Goal: Task Accomplishment & Management: Manage account settings

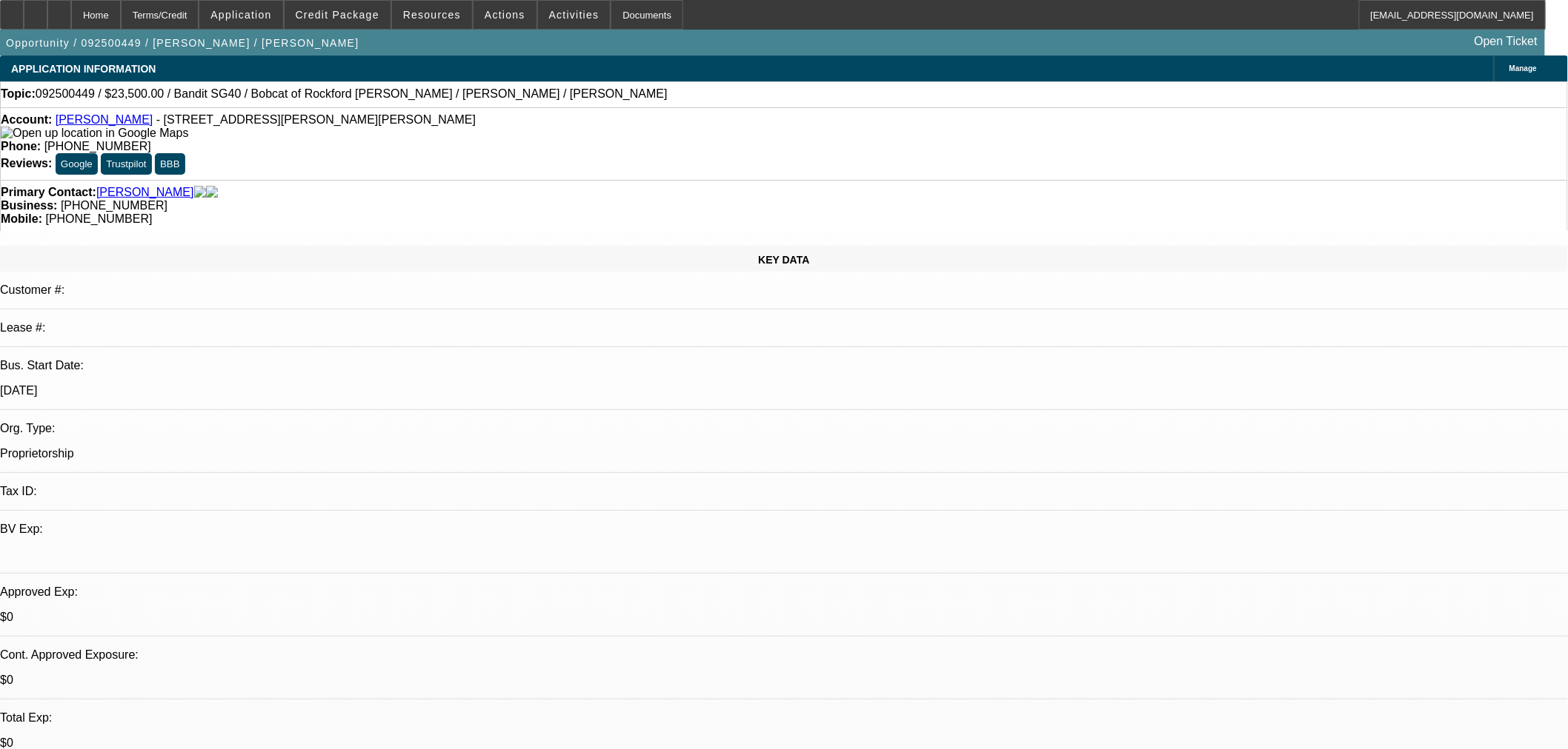
select select "0"
select select "2"
select select "0"
select select "6"
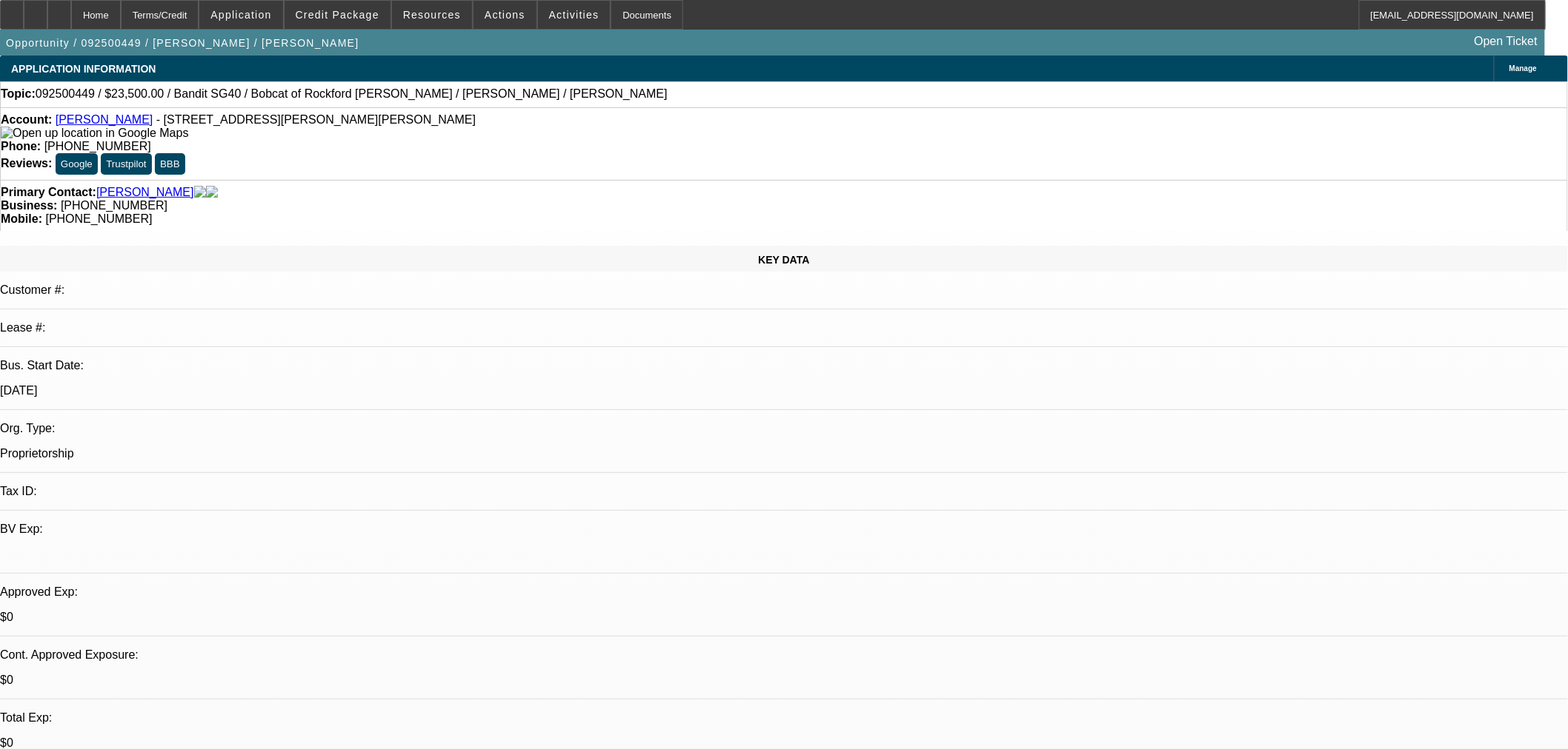
select select "0"
select select "2"
select select "0"
select select "6"
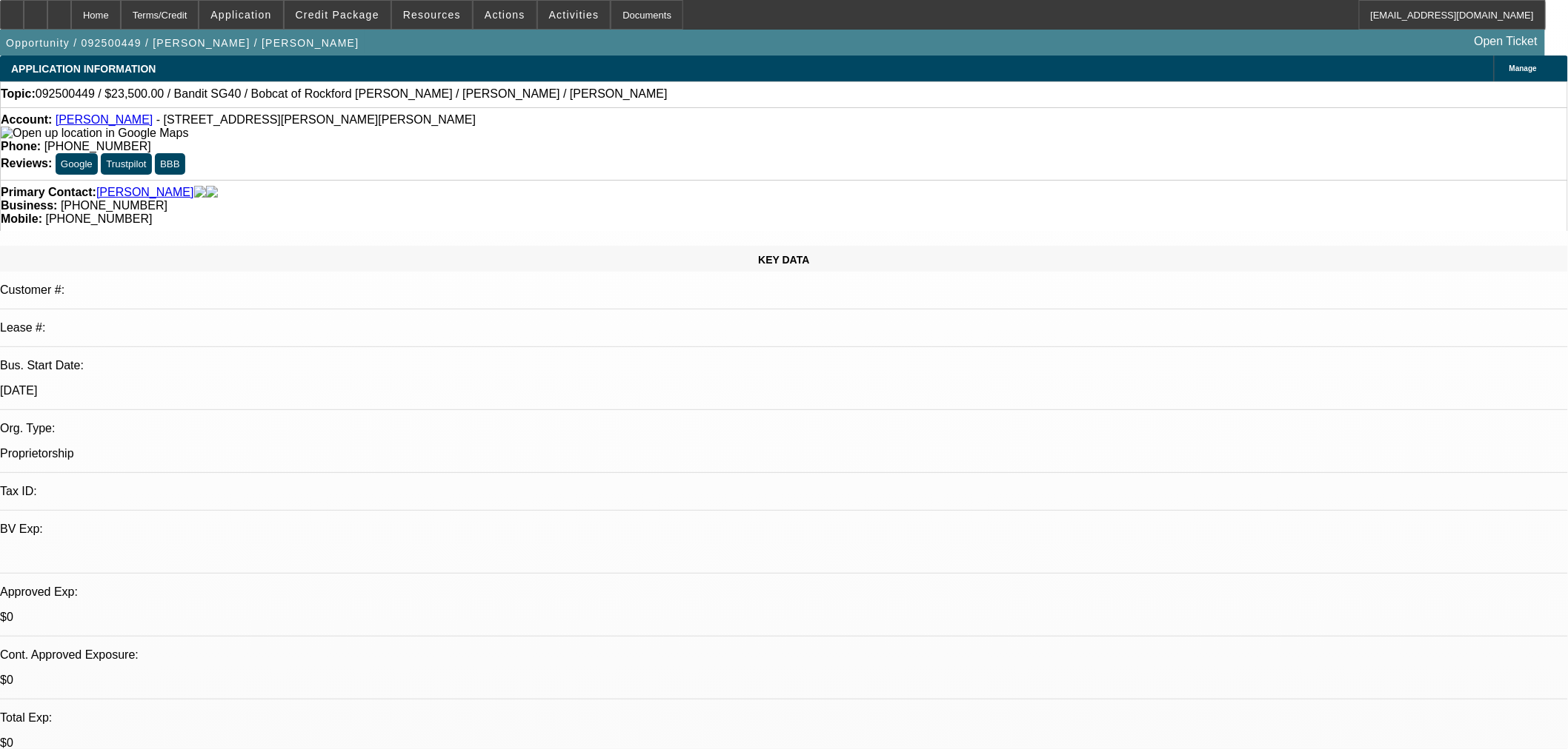
scroll to position [181, 0]
drag, startPoint x: 1435, startPoint y: 595, endPoint x: 1228, endPoint y: 596, distance: 207.0
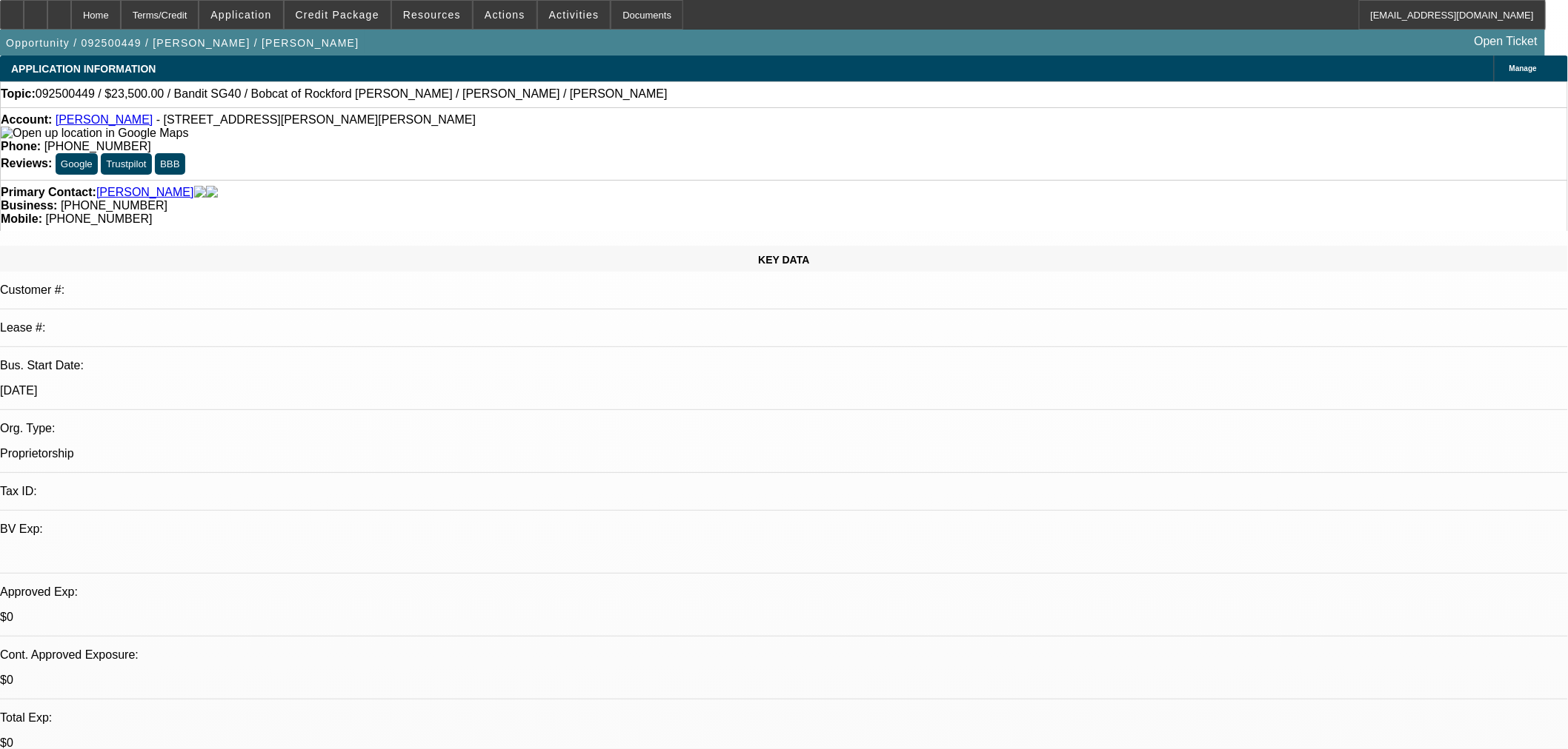
copy tr "[PERSON_NAME][EMAIL_ADDRESS][DOMAIN_NAME]"
drag, startPoint x: 482, startPoint y: 99, endPoint x: 494, endPoint y: 99, distance: 12.0
click at [482, 99] on span "092500449 / $23,500.00 / Bandit SG40 / Bobcat of Rockford [PERSON_NAME] / [PERS…" at bounding box center [351, 94] width 632 height 13
drag, startPoint x: 494, startPoint y: 99, endPoint x: 390, endPoint y: 105, distance: 104.2
click at [390, 101] on div "Topic: 092500449 / $23,500.00 / Bandit SG40 / Bobcat of Rockford [PERSON_NAME] …" at bounding box center [784, 94] width 1567 height 13
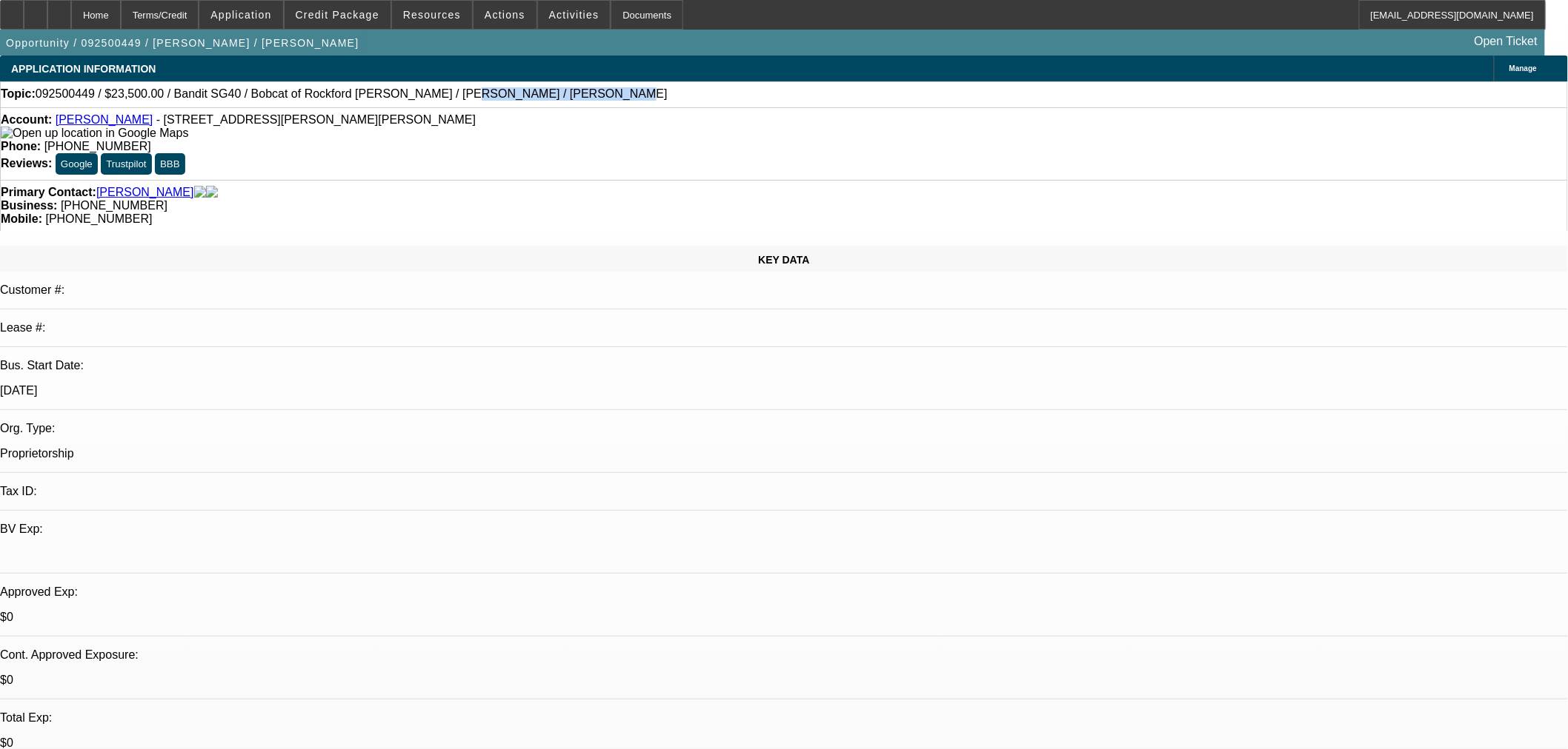
copy span "[PERSON_NAME] / [PERSON_NAME]"
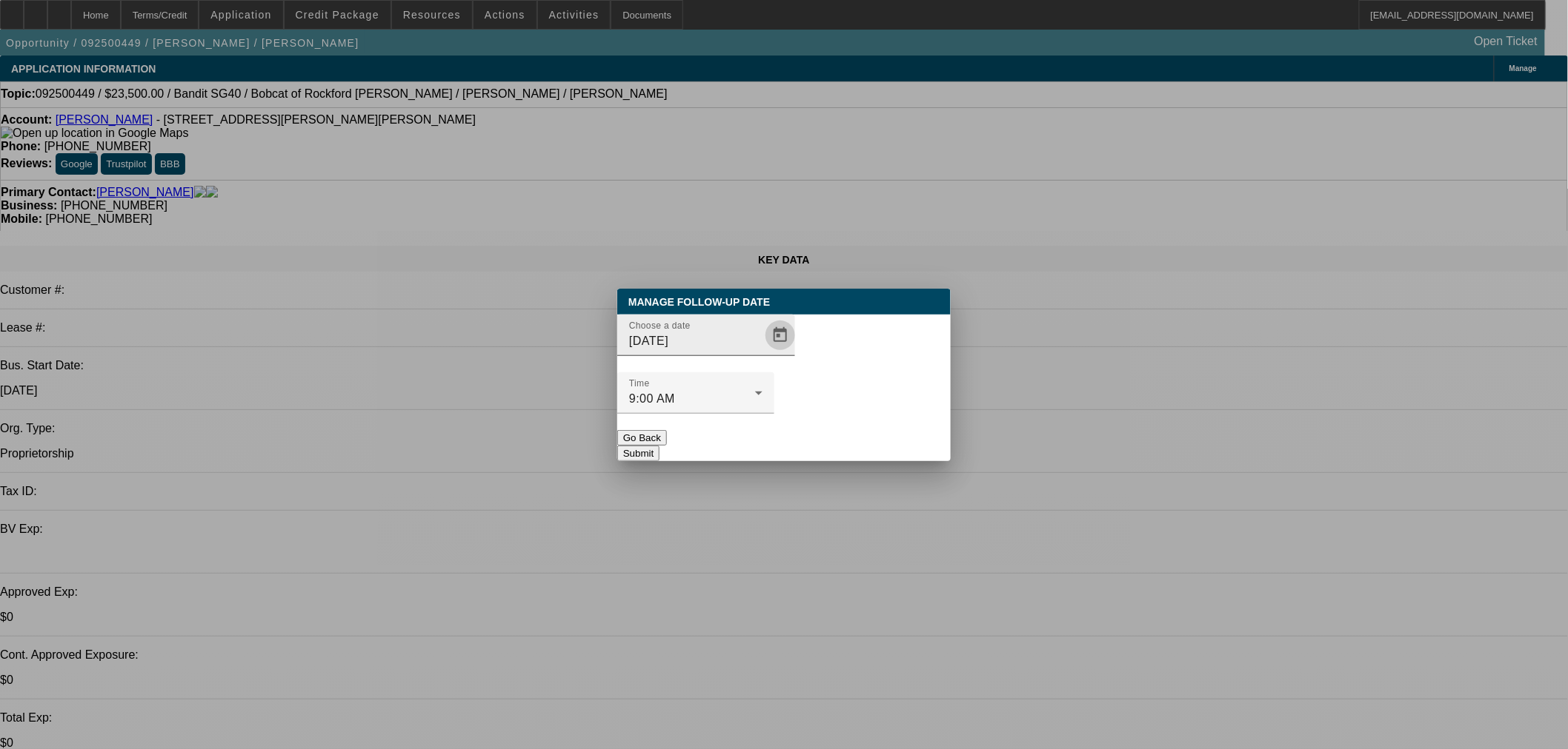
click at [762, 353] on span "Open calendar" at bounding box center [780, 336] width 36 height 36
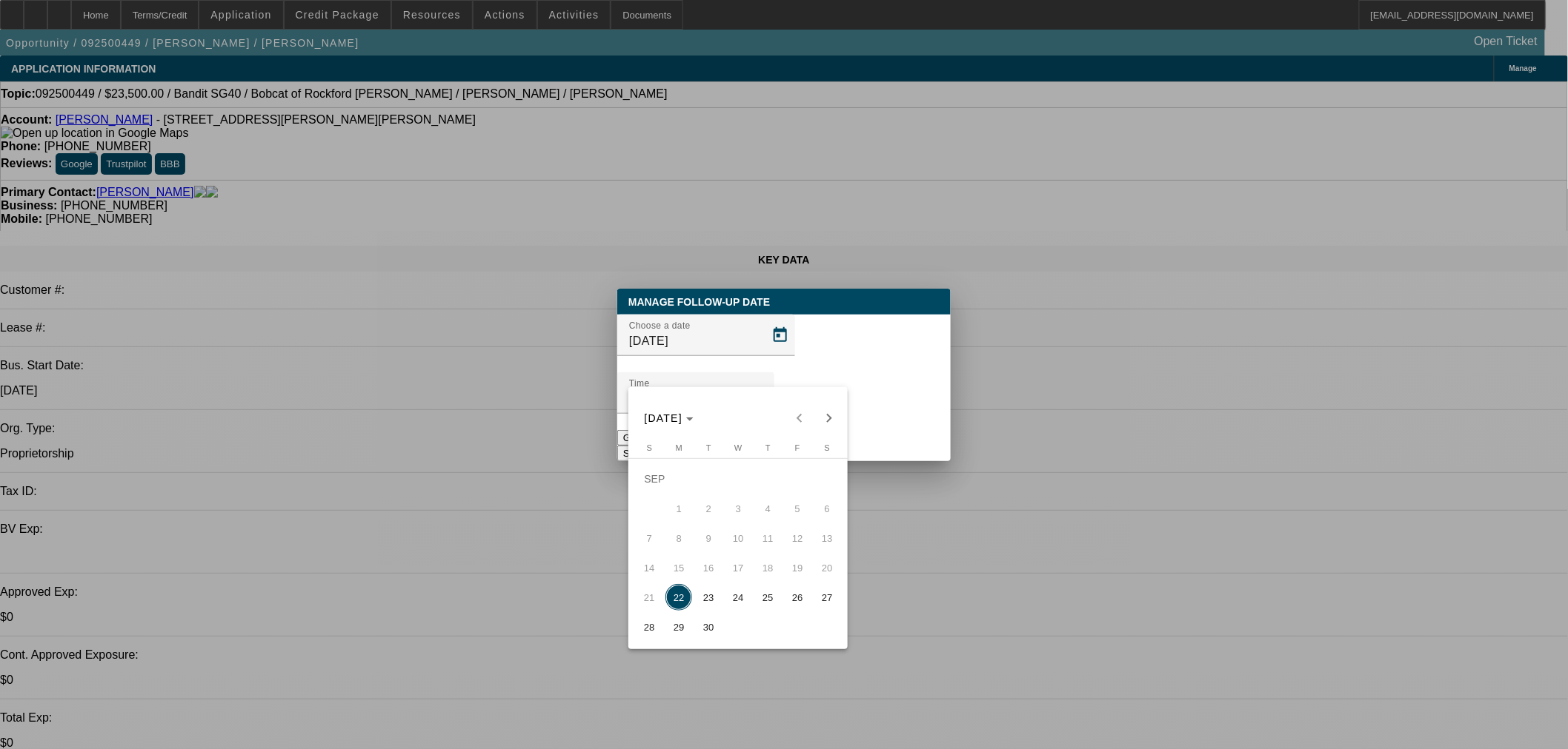
drag, startPoint x: 768, startPoint y: 602, endPoint x: 821, endPoint y: 572, distance: 60.9
click at [769, 602] on span "25" at bounding box center [767, 598] width 27 height 27
type input "[DATE]"
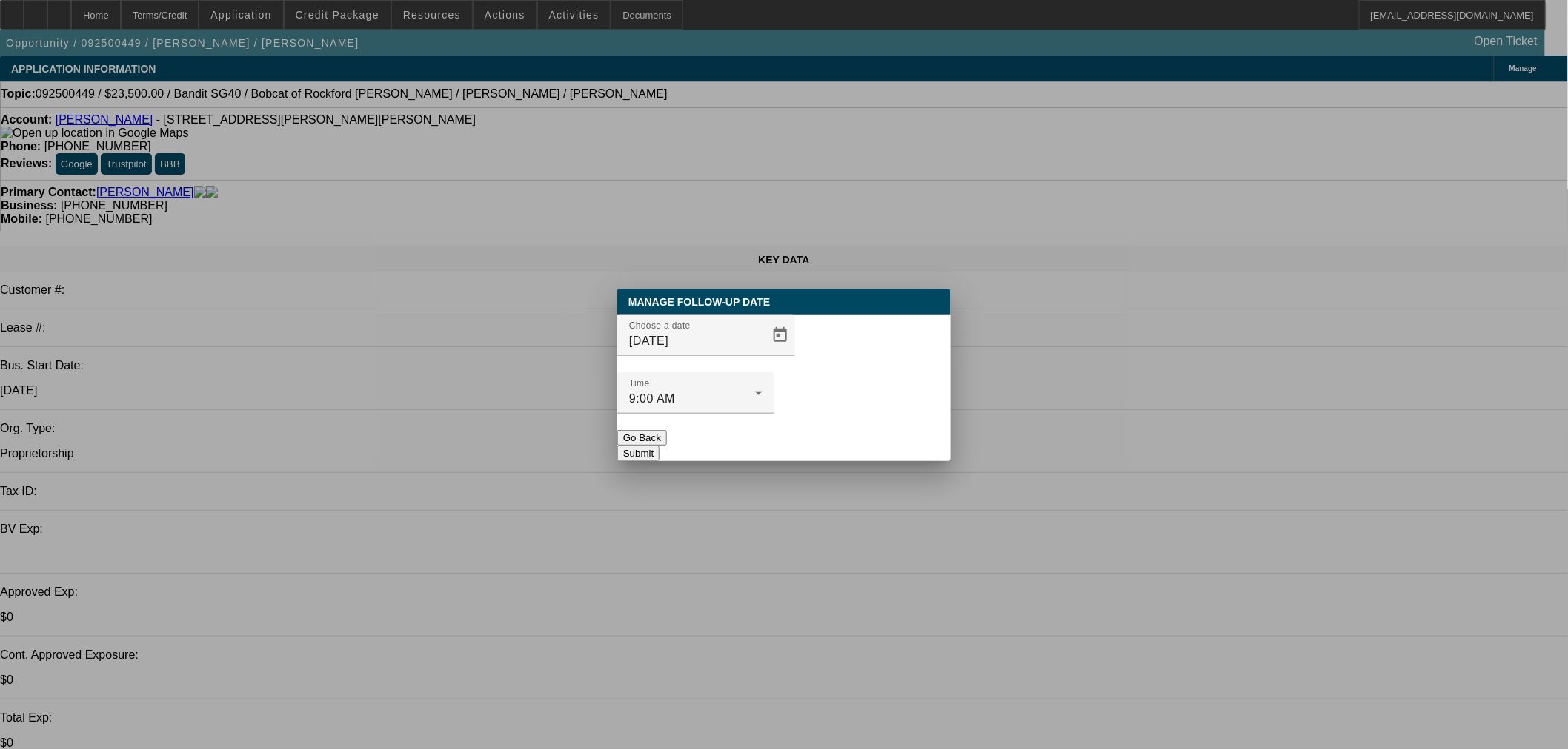
click at [660, 446] on button "Submit" at bounding box center [638, 454] width 42 height 16
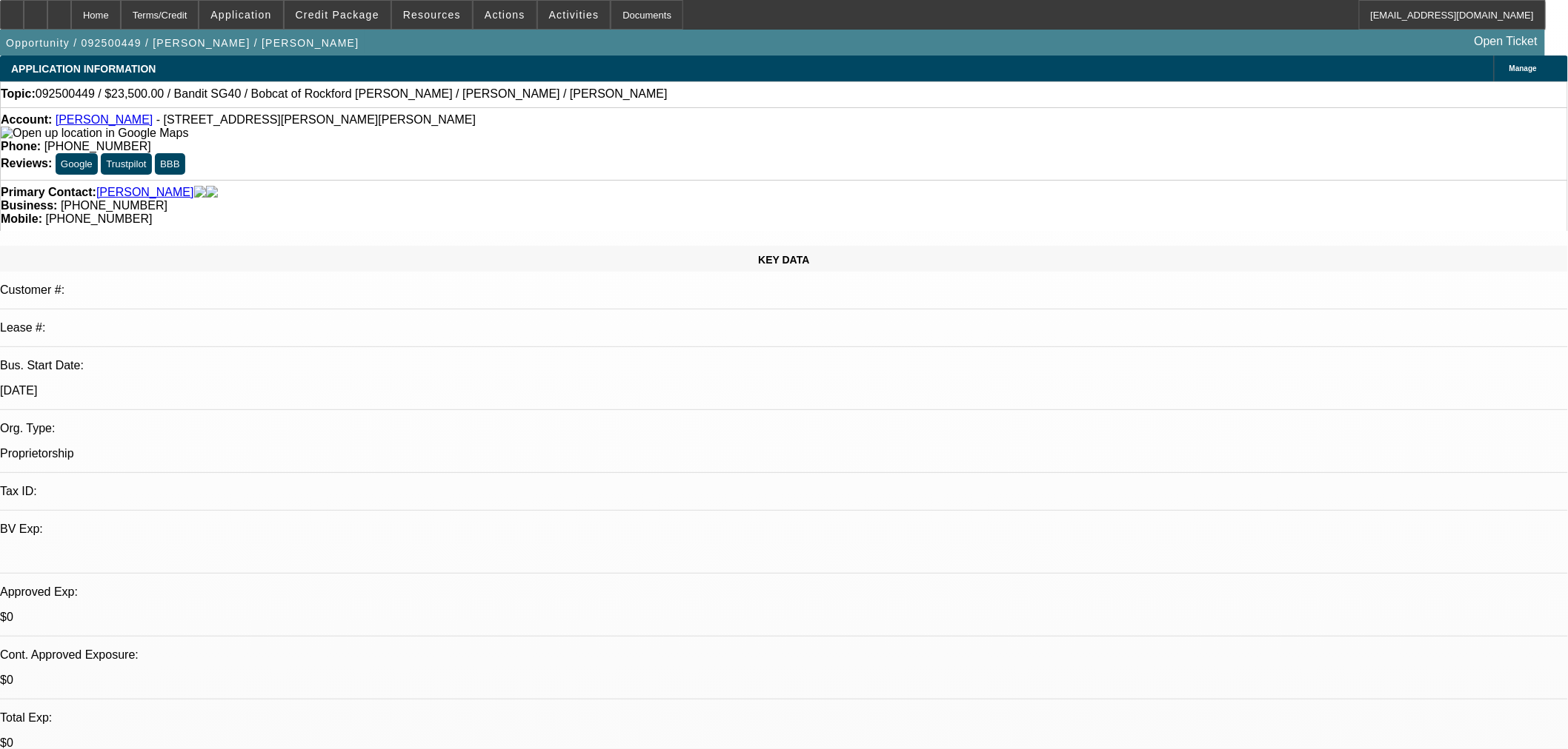
radio input "true"
type textarea "Need husband cosigner. FU in a couple days."
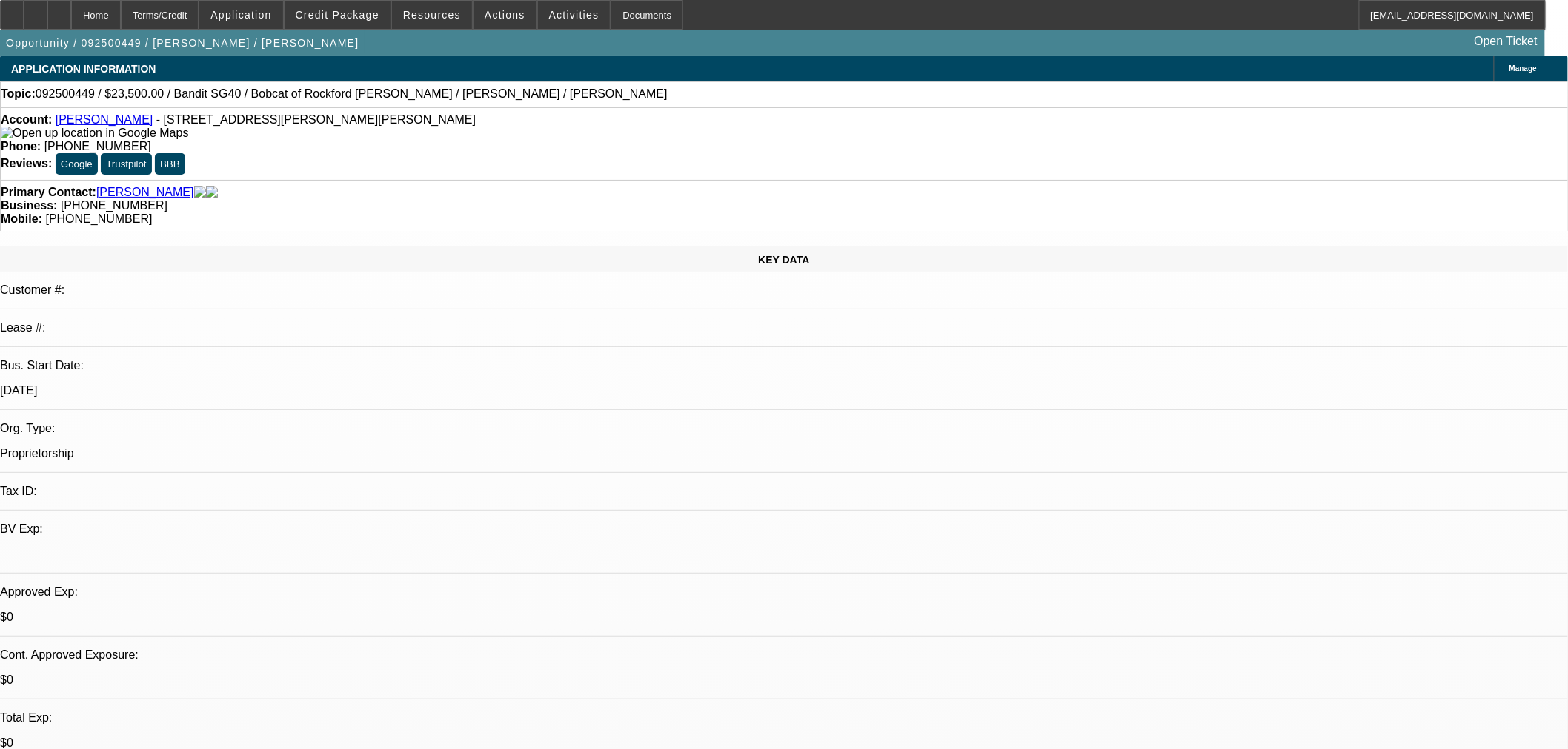
radio input "true"
